Goal: Obtain resource: Download file/media

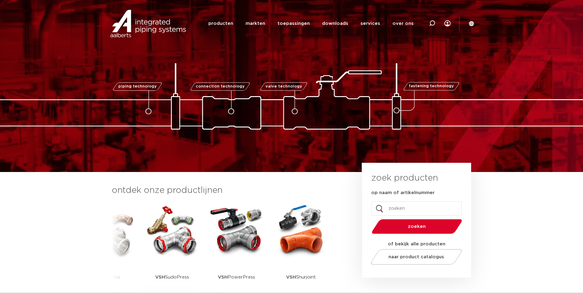
click at [177, 250] on img at bounding box center [171, 230] width 55 height 55
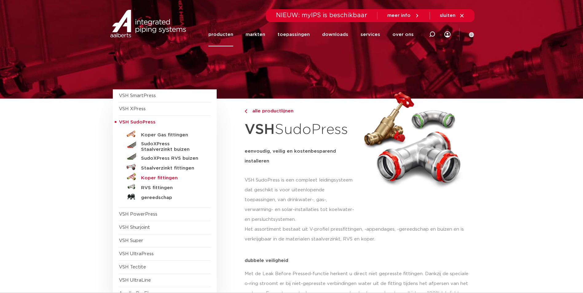
click at [163, 177] on h5 "Koper fittingen" at bounding box center [171, 178] width 61 height 6
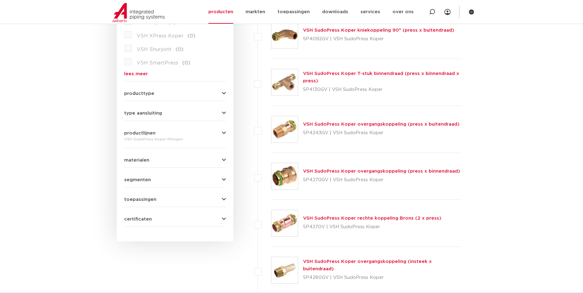
scroll to position [184, 0]
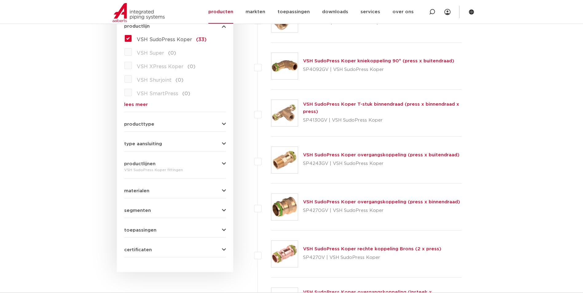
click at [339, 154] on link "VSH SudoPress Koper overgangskoppeling (press x buitendraad)" at bounding box center [381, 155] width 156 height 5
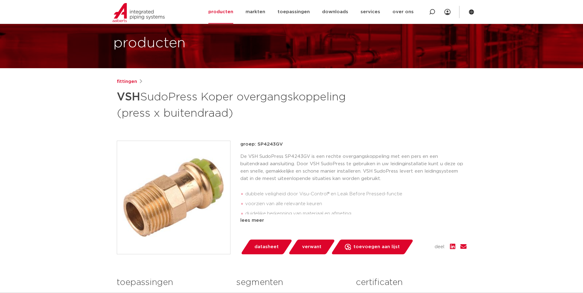
scroll to position [61, 0]
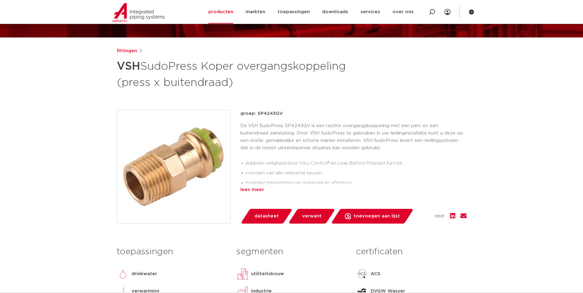
click at [249, 189] on div "lees meer" at bounding box center [353, 189] width 226 height 7
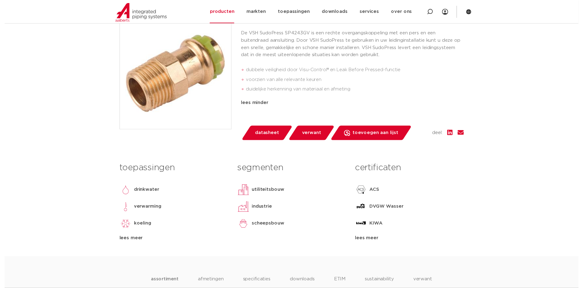
scroll to position [123, 0]
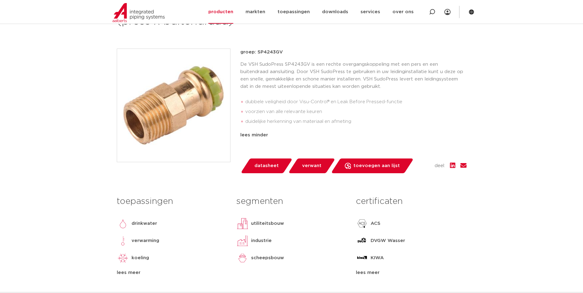
click at [274, 167] on span "datasheet" at bounding box center [266, 166] width 24 height 10
